Goal: Obtain resource: Obtain resource

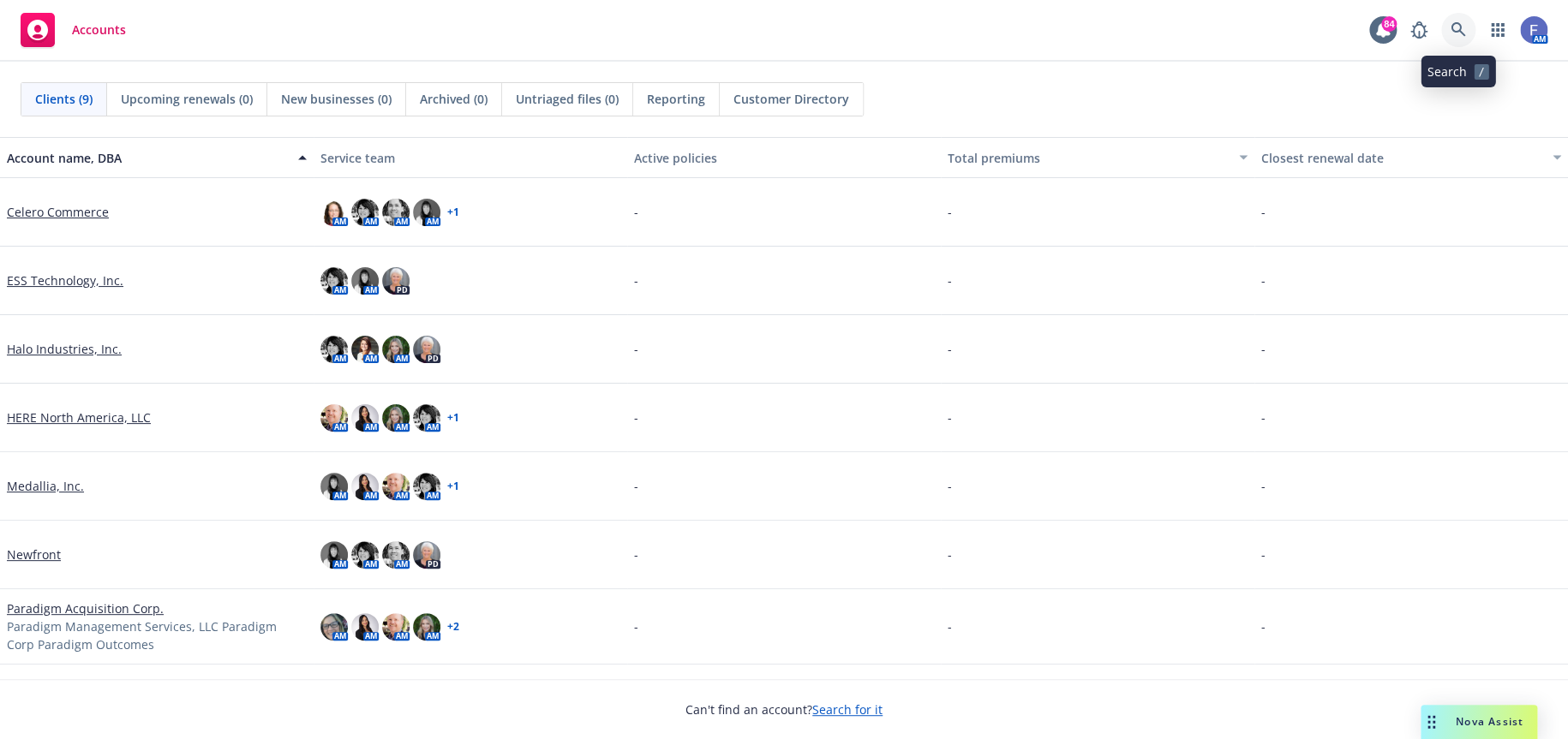
click at [1456, 25] on icon at bounding box center [1458, 29] width 15 height 15
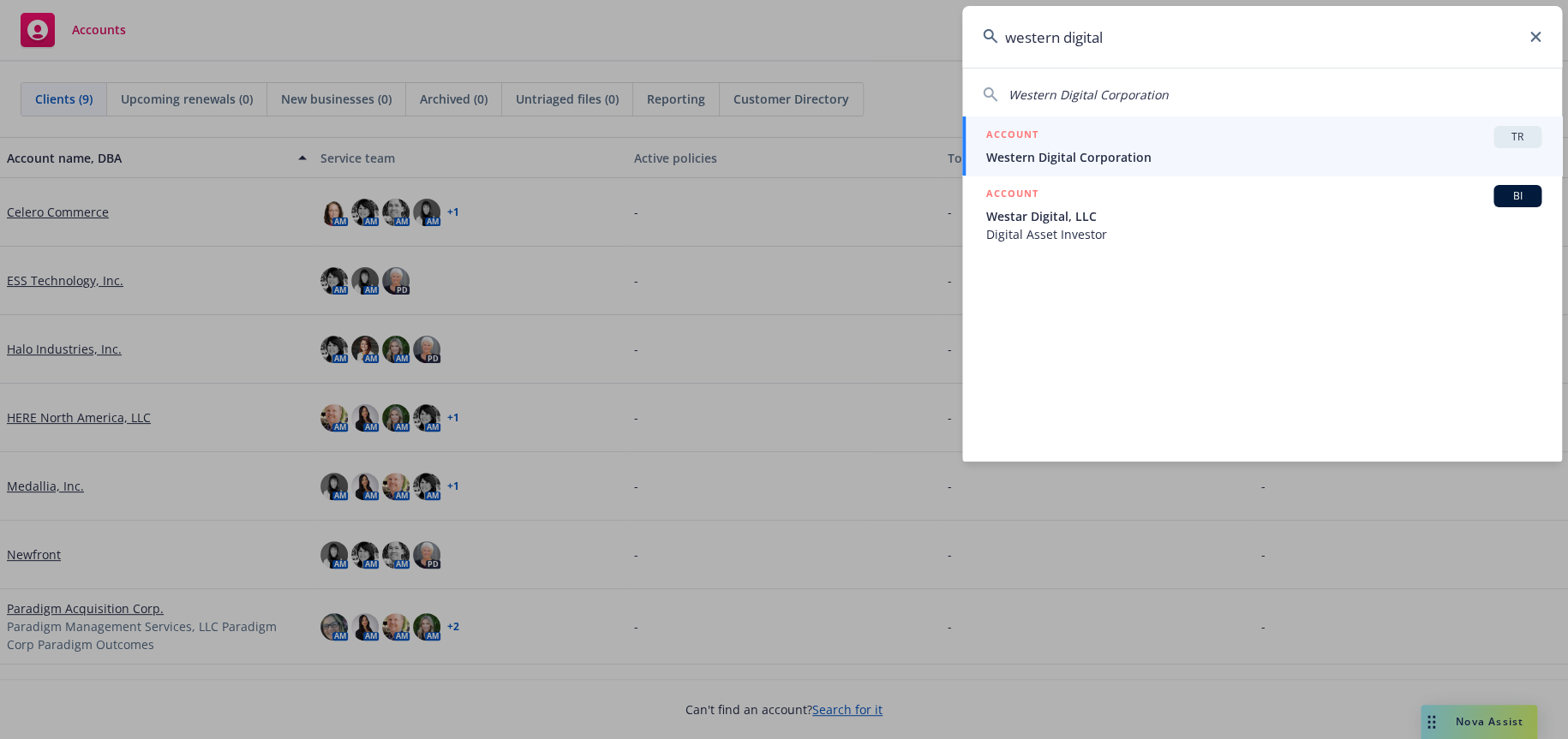
type input "western digital"
click at [1517, 136] on span "TR" at bounding box center [1518, 137] width 34 height 15
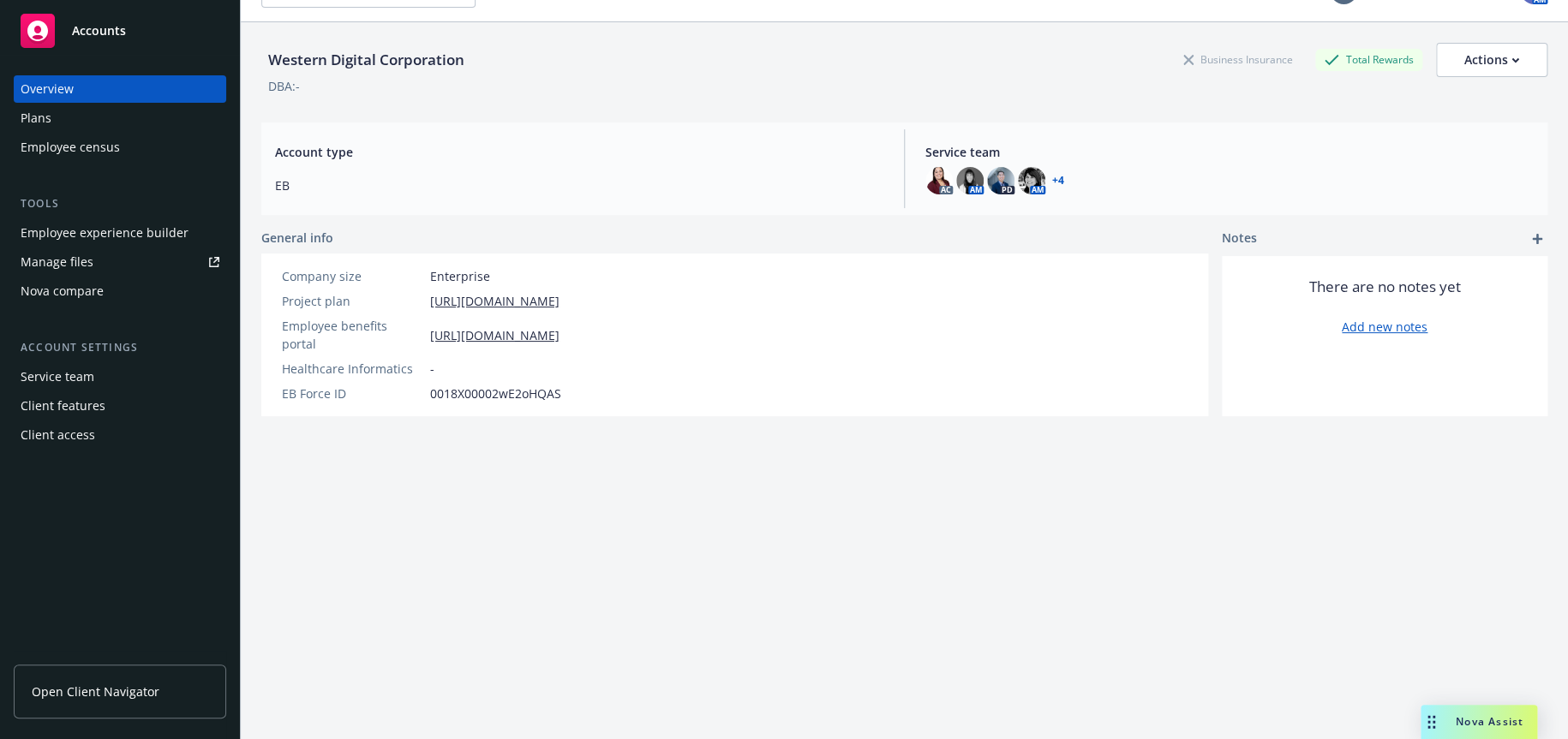
scroll to position [63, 0]
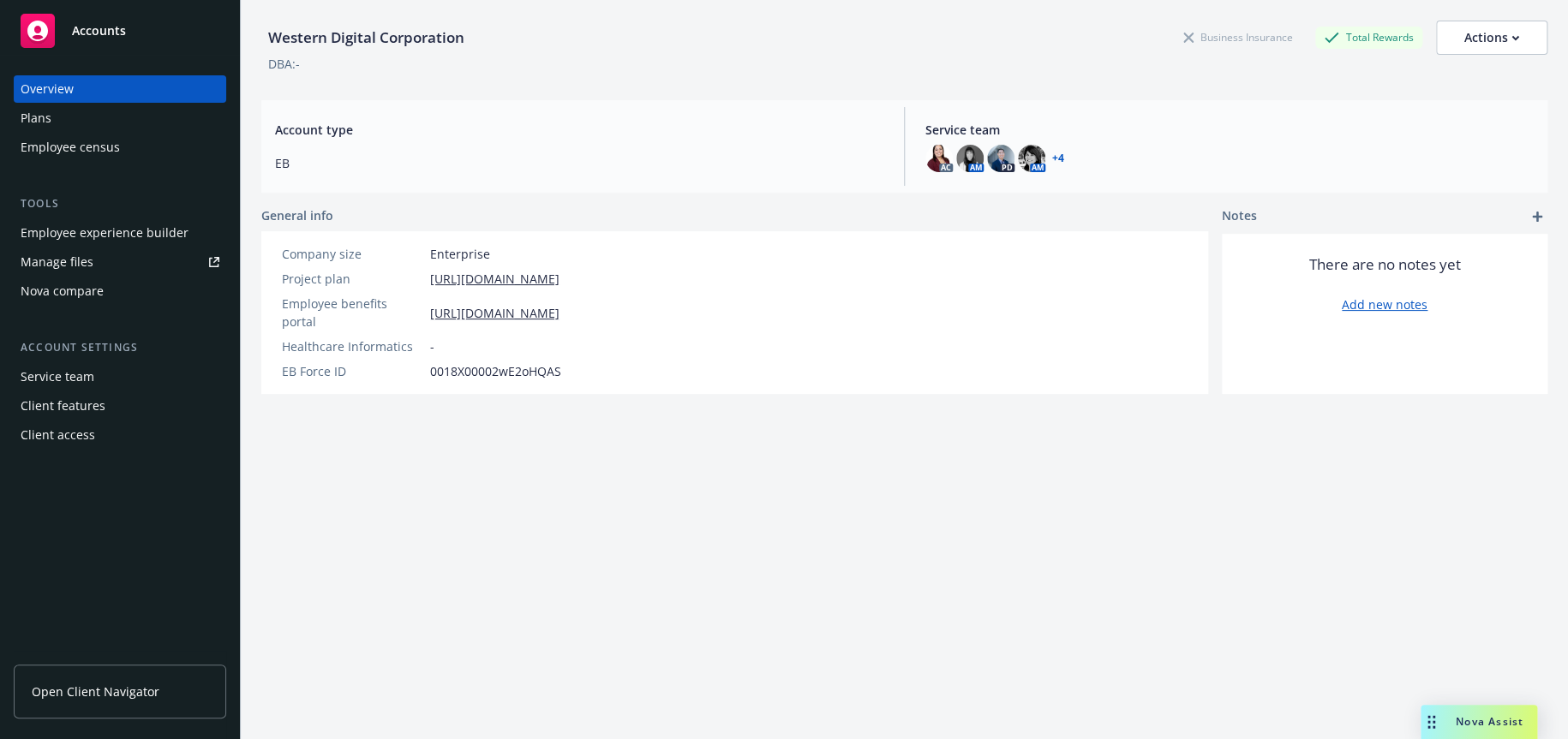
click at [152, 691] on span "Open Client Navigator" at bounding box center [95, 691] width 128 height 18
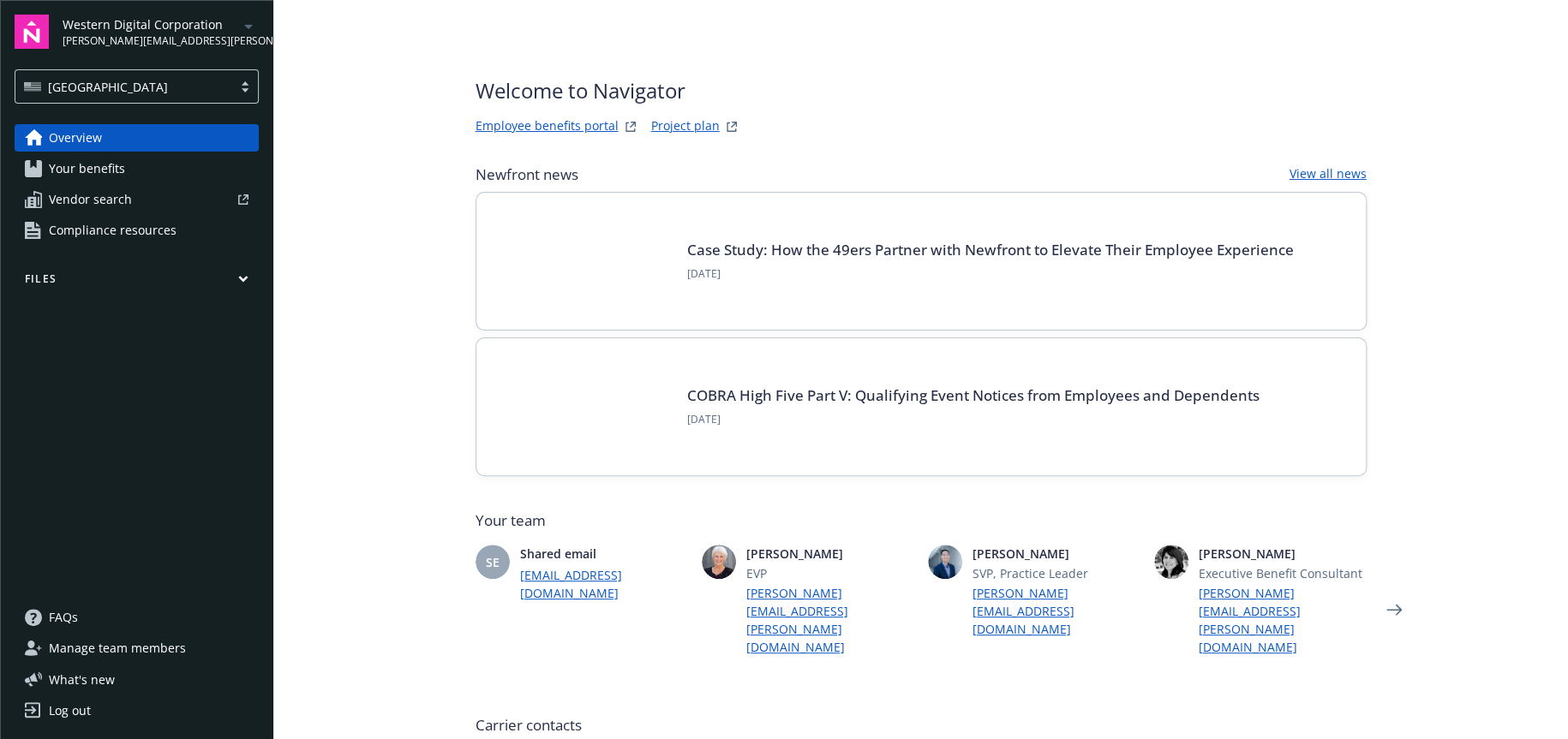
scroll to position [429, 0]
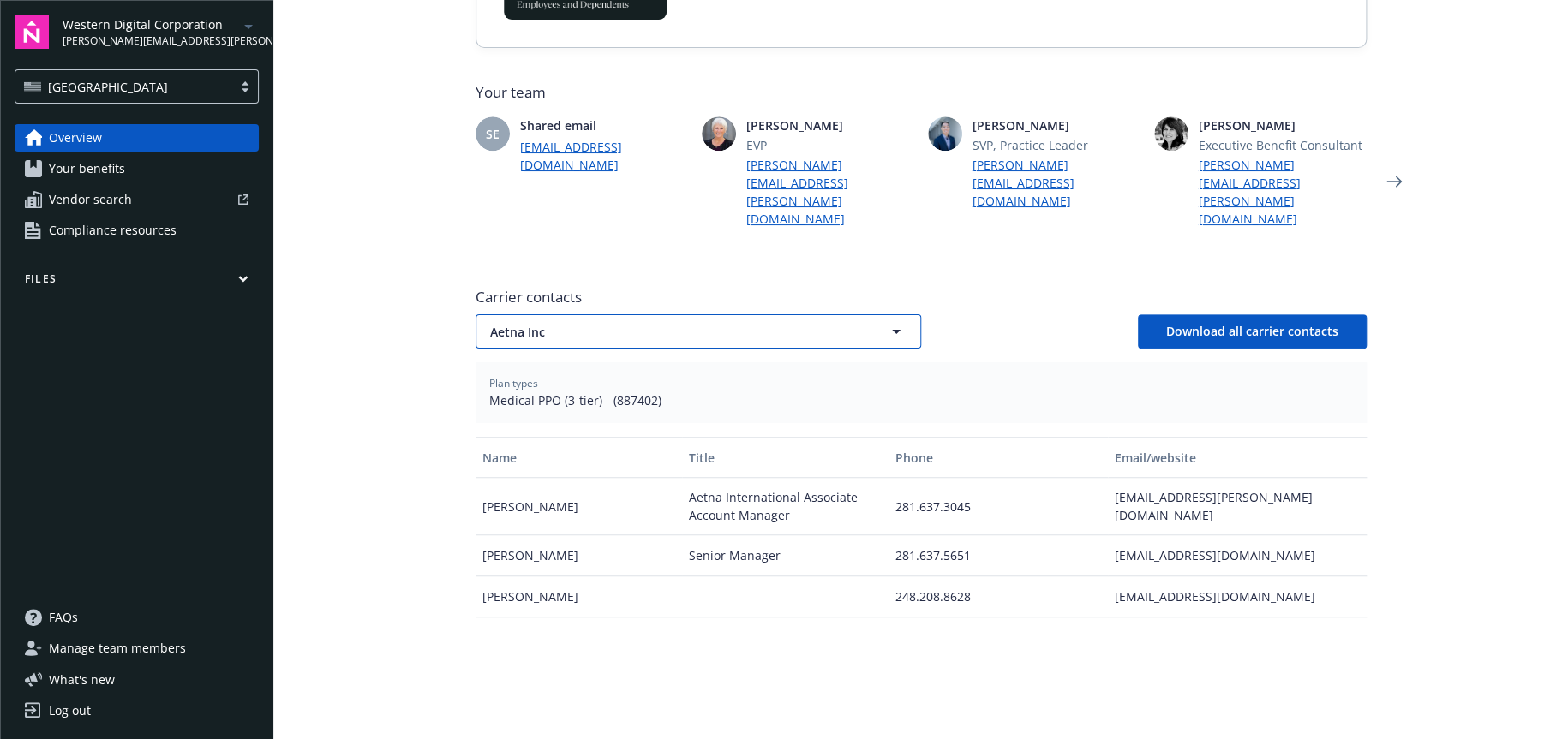
click at [891, 321] on icon "button" at bounding box center [896, 331] width 20 height 20
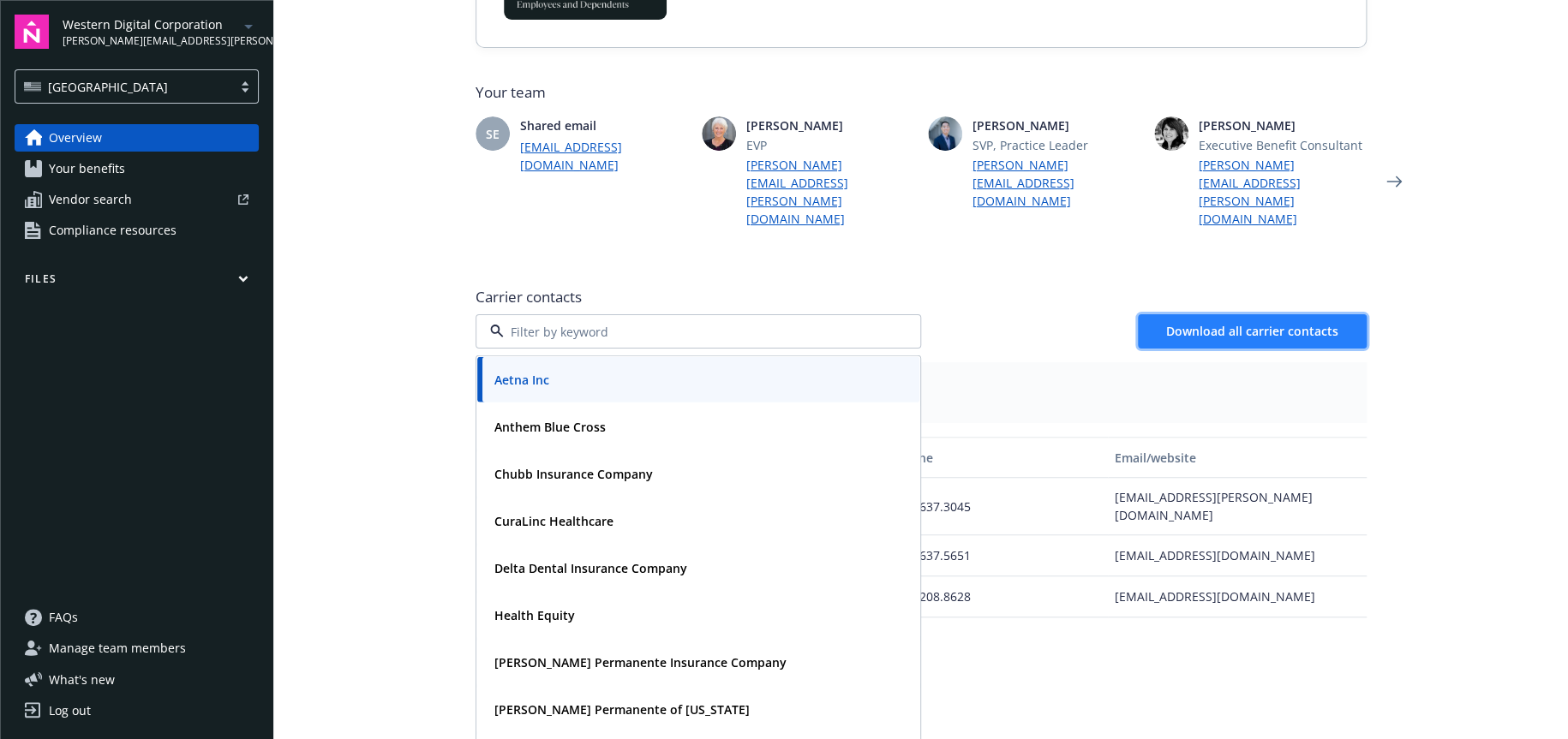
click at [1281, 323] on span "Download all carrier contacts" at bounding box center [1252, 331] width 172 height 16
